Goal: Task Accomplishment & Management: Complete application form

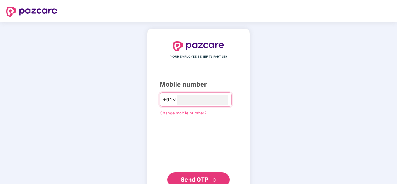
type input "**********"
click at [204, 182] on span "Send OTP" at bounding box center [195, 179] width 28 height 7
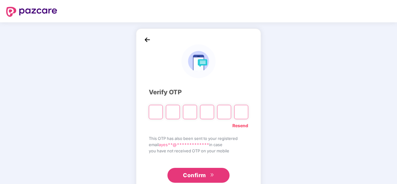
type input "*"
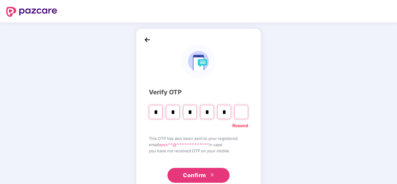
type input "*"
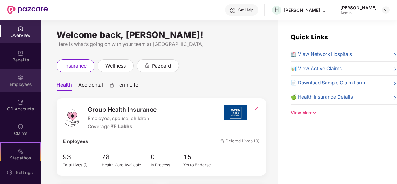
click at [21, 81] on div "Employees" at bounding box center [20, 80] width 41 height 23
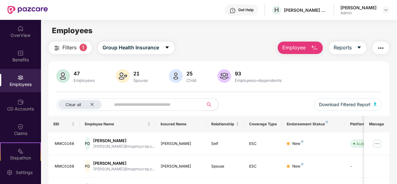
click at [299, 46] on span "Employee" at bounding box center [293, 48] width 23 height 8
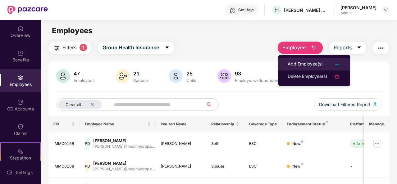
click at [300, 62] on div "Add Employee(s)" at bounding box center [305, 64] width 35 height 7
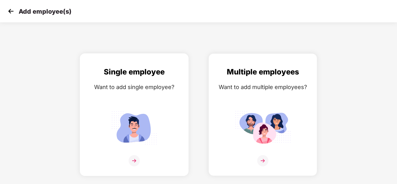
click at [135, 161] on img at bounding box center [134, 160] width 11 height 11
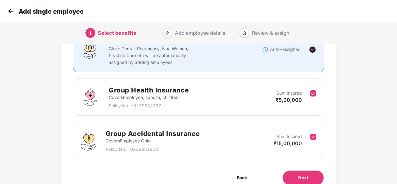
scroll to position [62, 0]
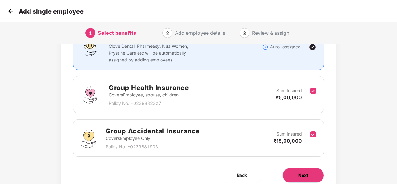
click at [308, 176] on span "Next" at bounding box center [303, 175] width 10 height 7
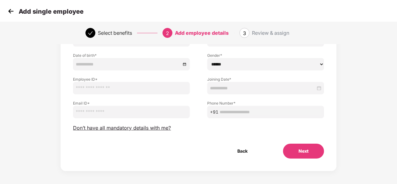
scroll to position [0, 0]
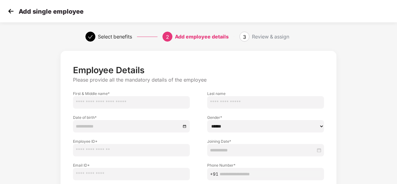
click at [113, 102] on input "text" at bounding box center [131, 102] width 117 height 12
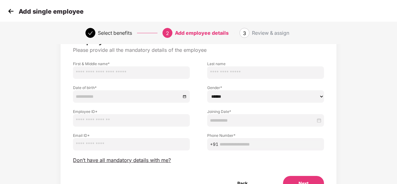
scroll to position [65, 0]
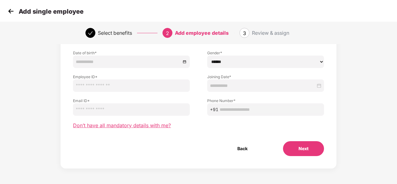
click at [137, 126] on span "Don’t have all mandatory details with me?" at bounding box center [122, 125] width 98 height 7
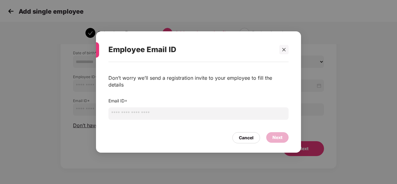
click at [163, 111] on input "email" at bounding box center [198, 113] width 180 height 12
type input "**********"
click at [275, 135] on div "Next" at bounding box center [277, 137] width 10 height 7
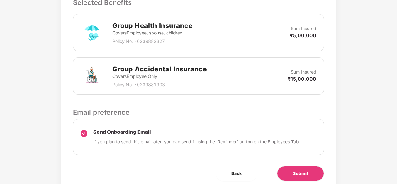
scroll to position [212, 0]
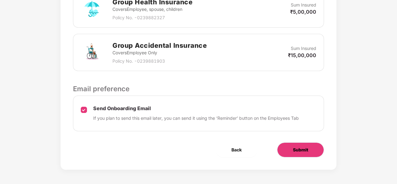
click at [304, 150] on span "Submit" at bounding box center [300, 150] width 15 height 7
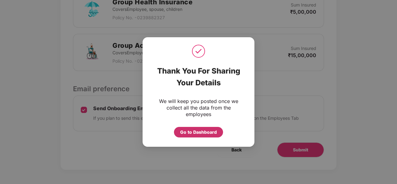
click at [206, 133] on div "Go to Dashboard" at bounding box center [198, 132] width 37 height 7
